Goal: Transaction & Acquisition: Purchase product/service

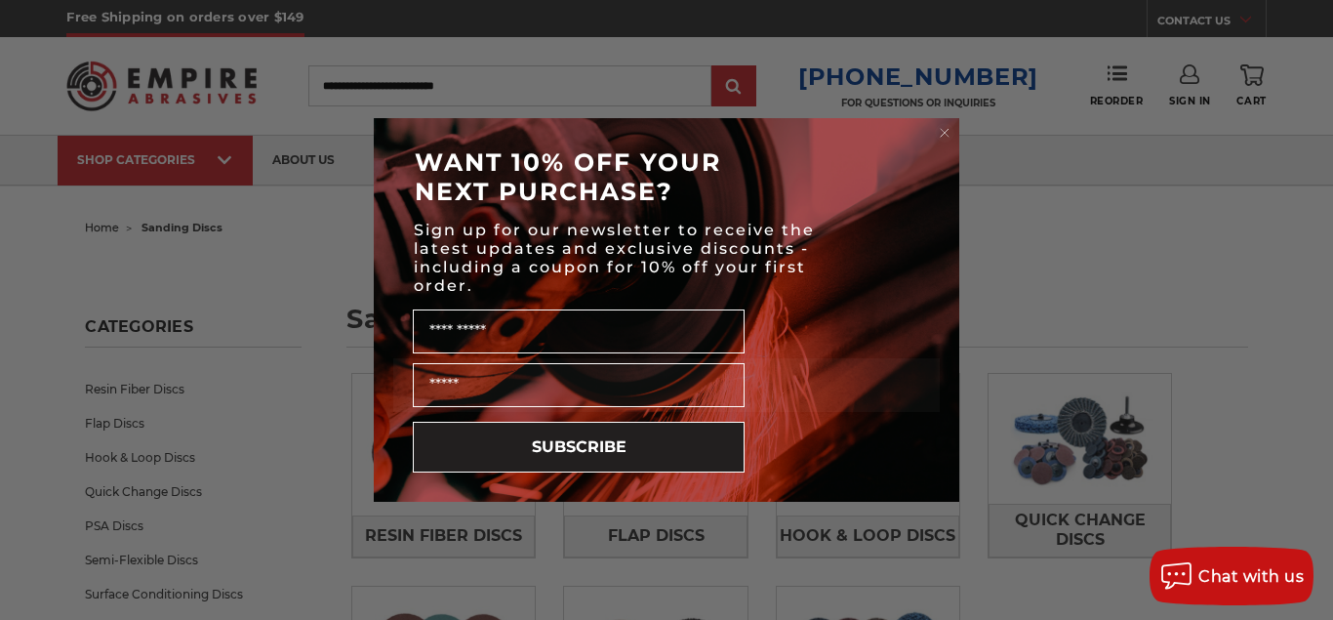
click at [948, 124] on circle "Close dialog" at bounding box center [945, 133] width 19 height 19
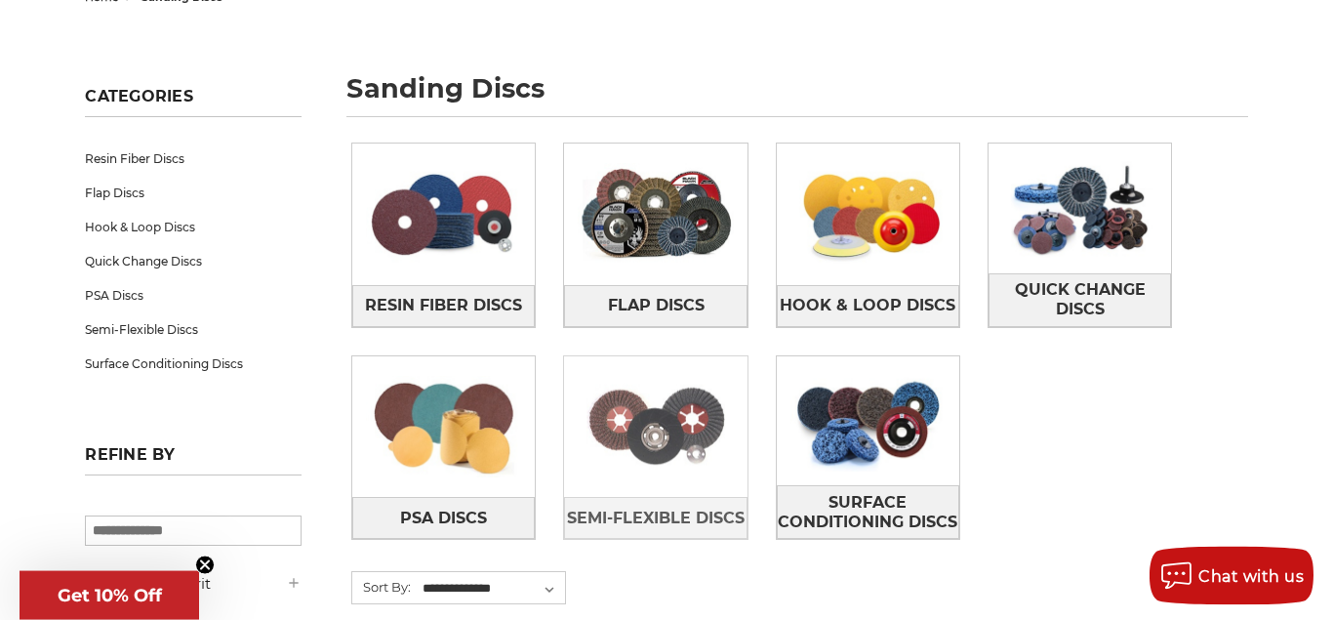
scroll to position [299, 0]
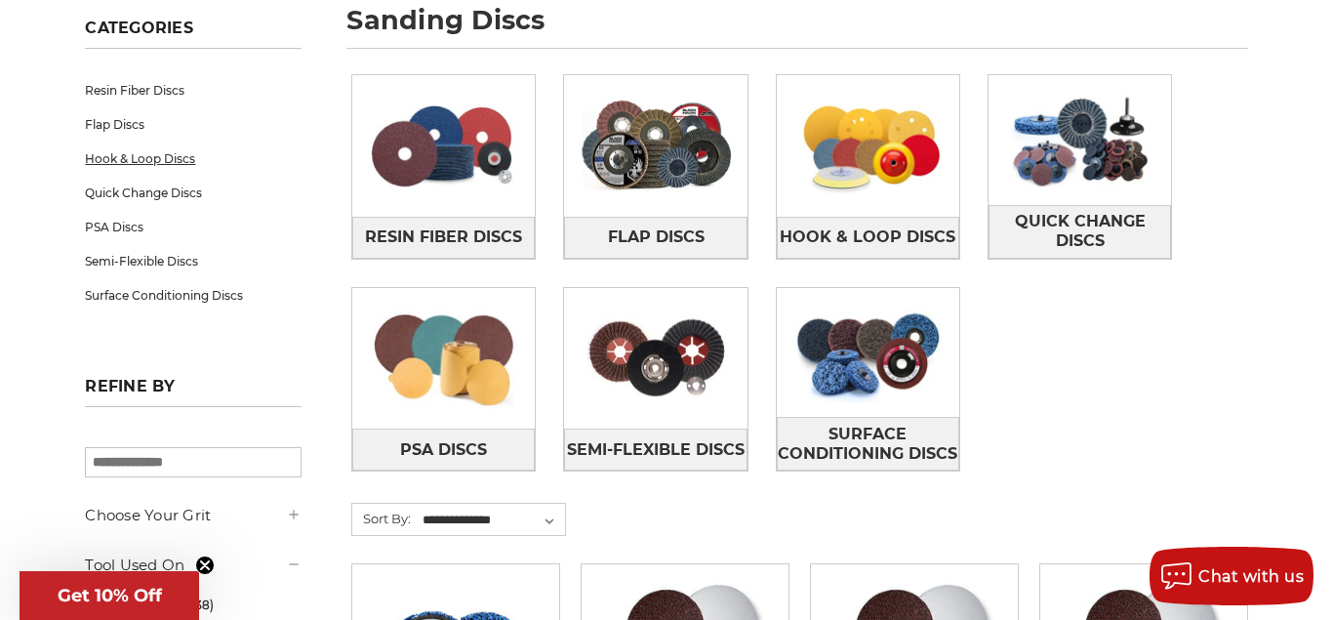
click at [172, 159] on link "Hook & Loop Discs" at bounding box center [193, 159] width 216 height 34
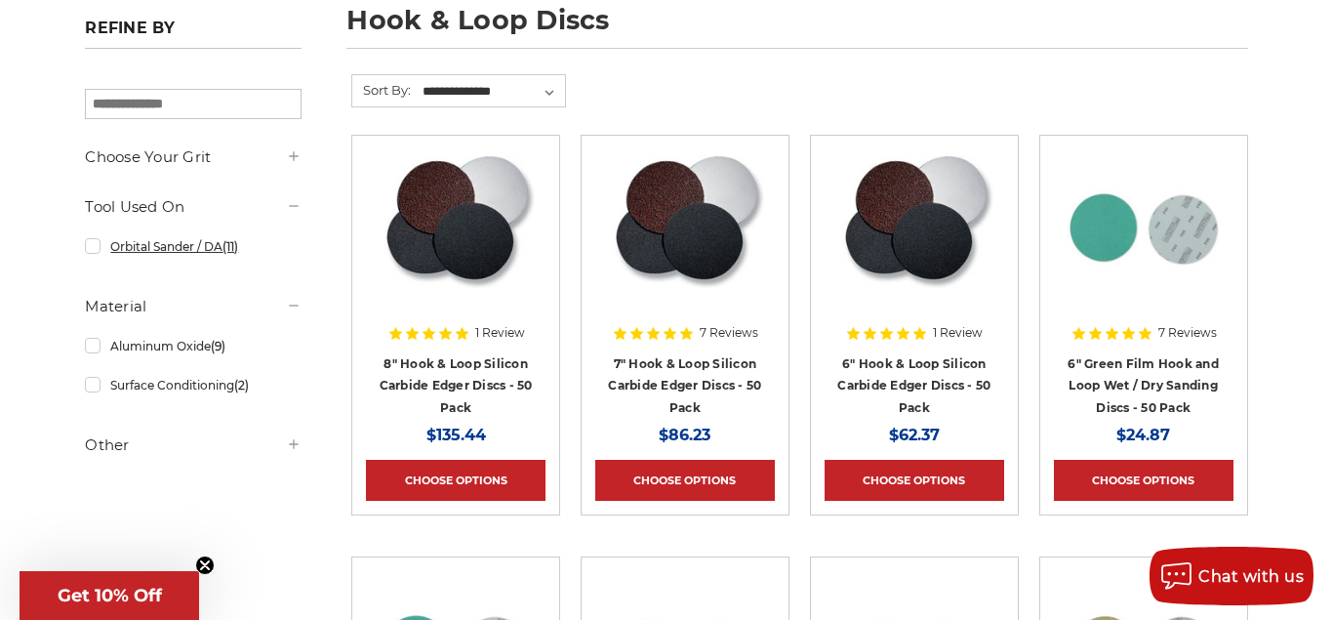
click at [97, 252] on link "Orbital Sander / DA (11)" at bounding box center [193, 246] width 216 height 34
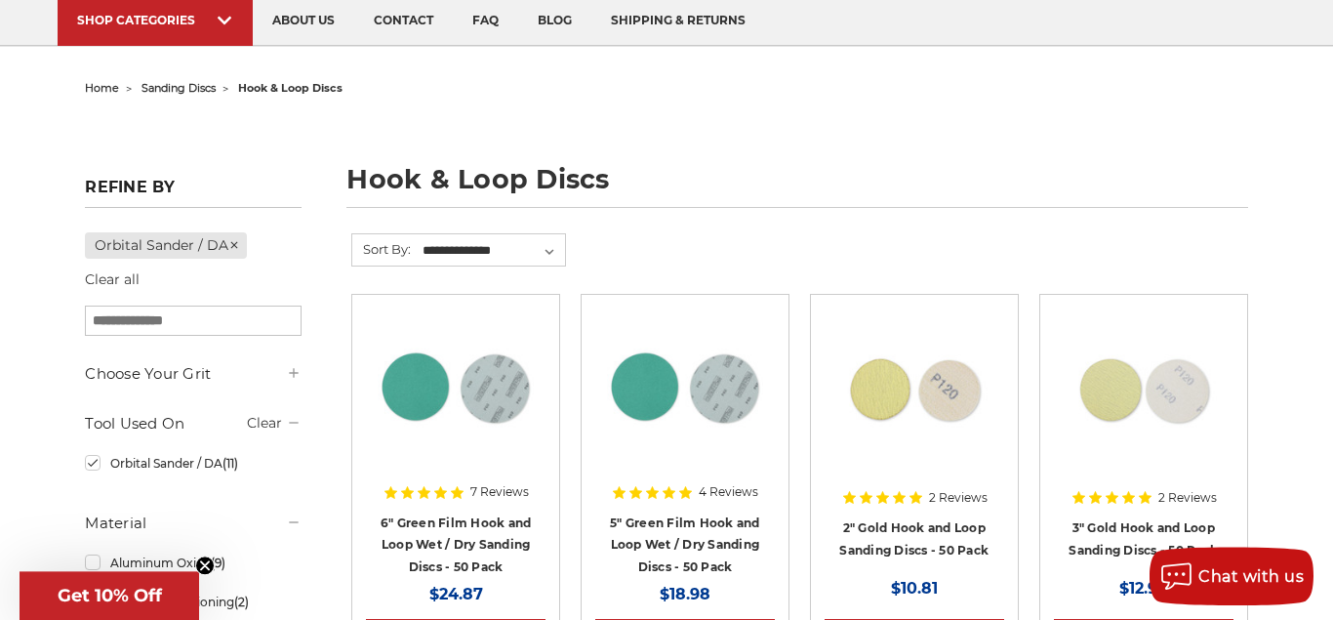
scroll to position [299, 0]
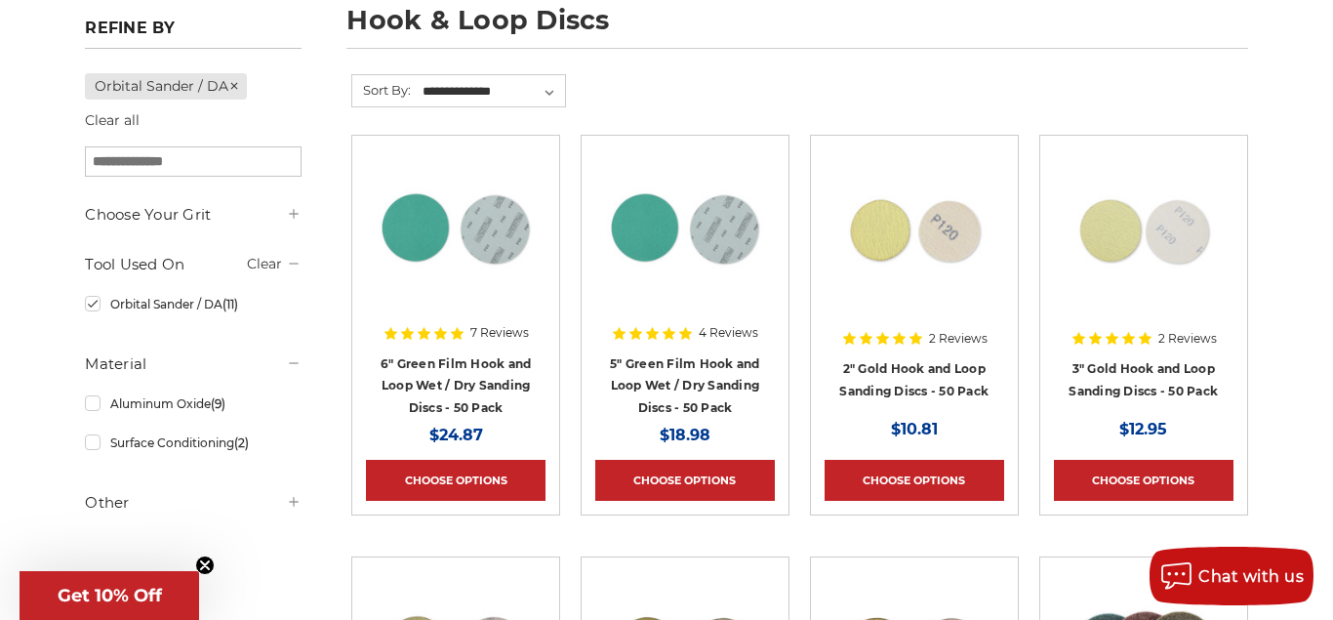
click at [721, 374] on h4 "5" Green Film Hook and Loop Wet / Dry Sanding Discs - 50 Pack" at bounding box center [685, 385] width 180 height 66
click at [718, 379] on link "5" Green Film Hook and Loop Wet / Dry Sanding Discs - 50 Pack" at bounding box center [685, 385] width 150 height 59
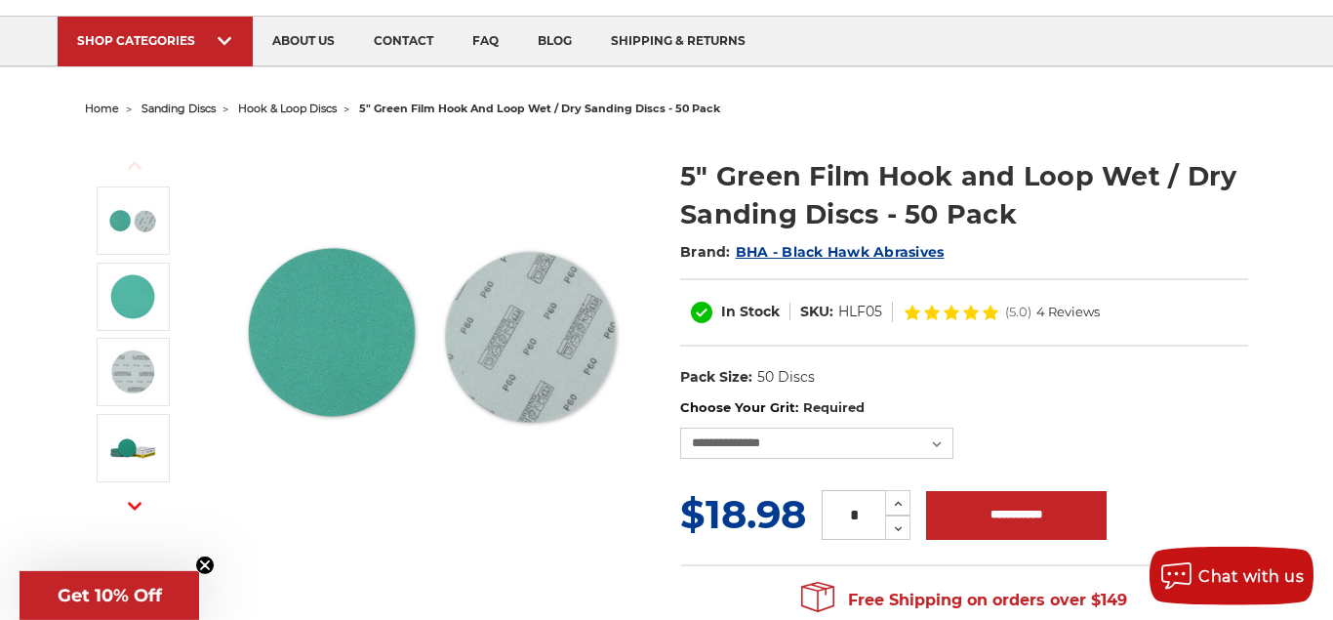
scroll to position [100, 0]
